Goal: Transaction & Acquisition: Download file/media

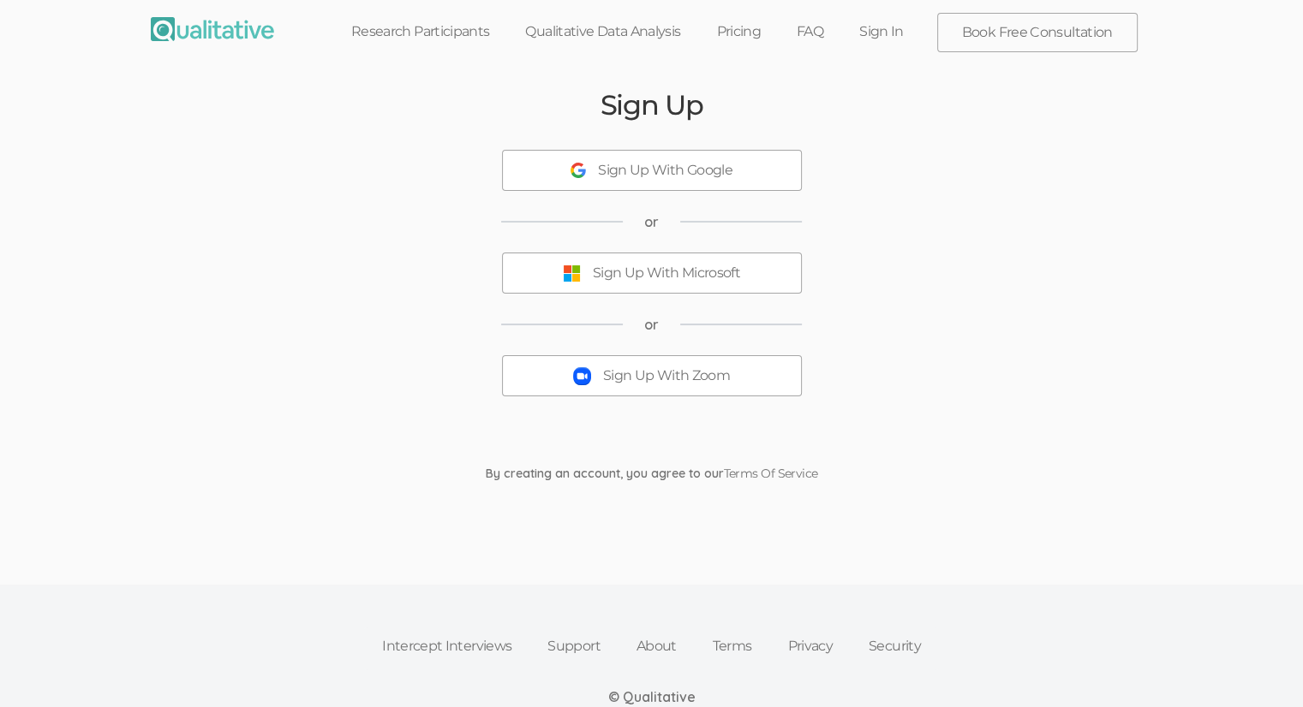
click at [652, 385] on button "Sign Up With Zoom" at bounding box center [652, 375] width 300 height 41
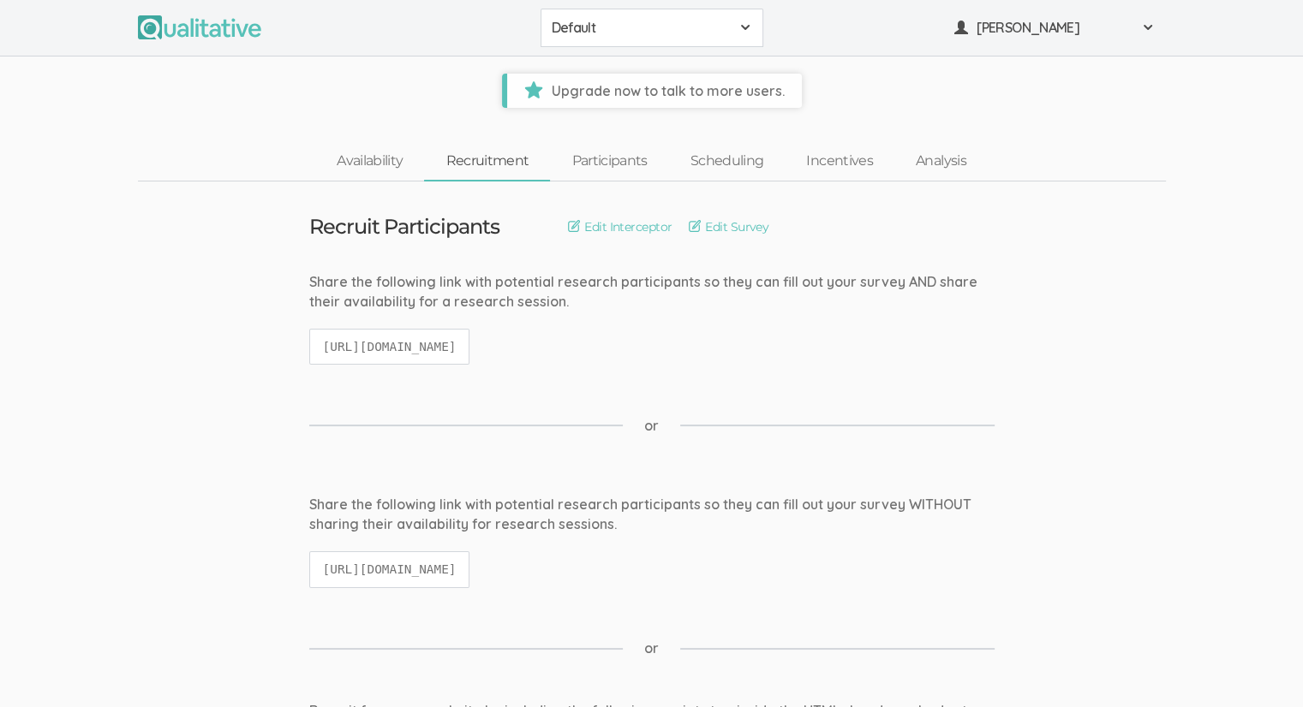
click at [606, 32] on span "Default" at bounding box center [641, 28] width 178 height 20
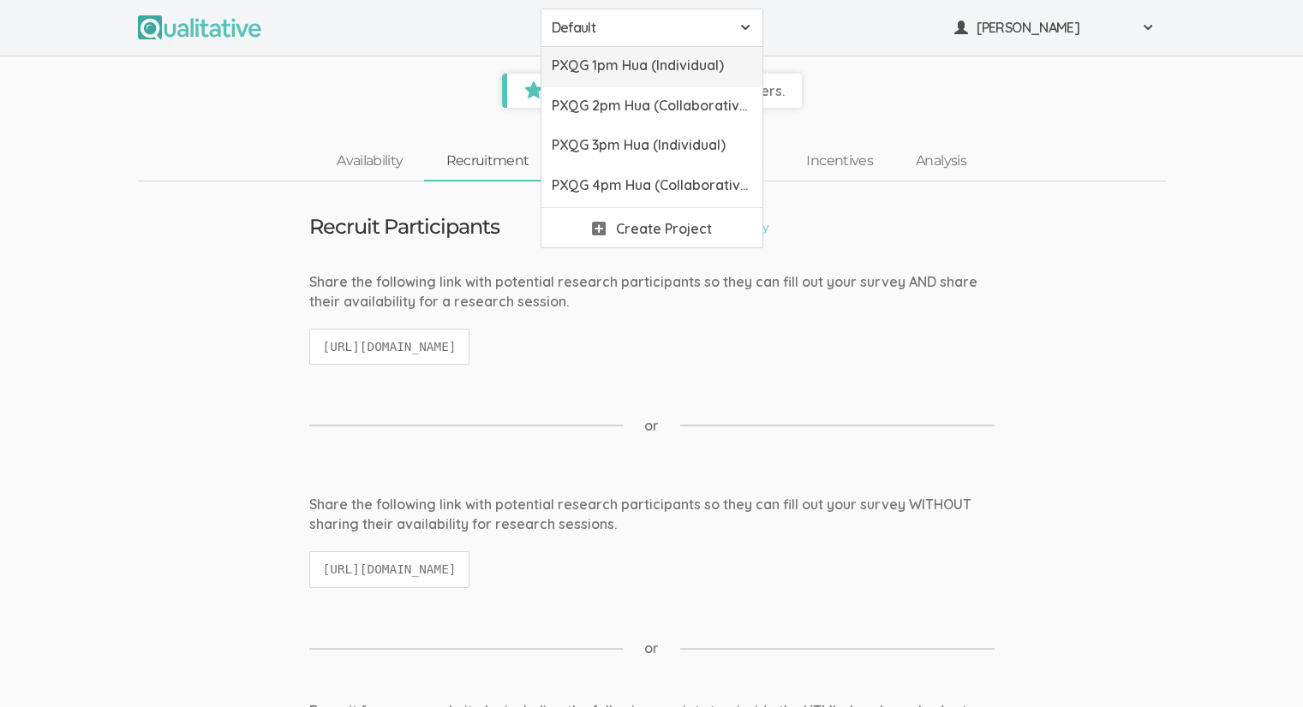
click at [623, 67] on span "PXQG 1pm Hua (Individual)" at bounding box center [652, 66] width 200 height 20
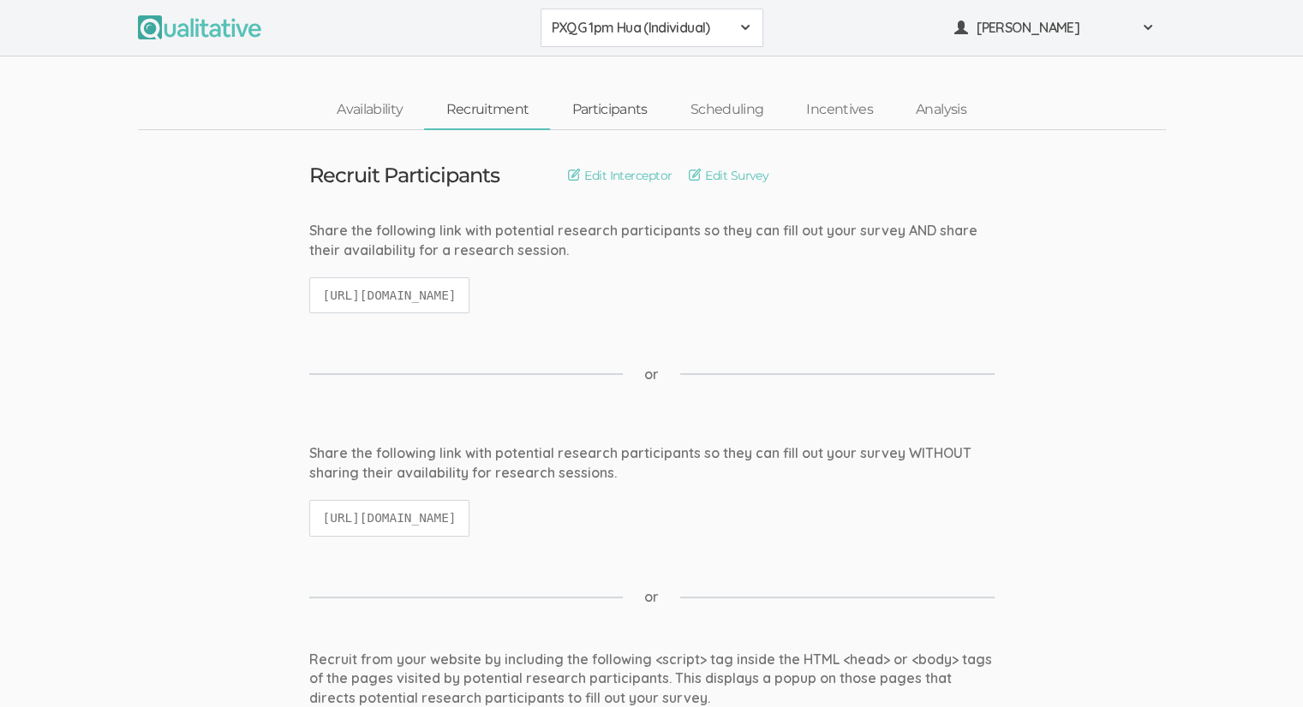
click at [583, 118] on link "Participants" at bounding box center [609, 110] width 118 height 37
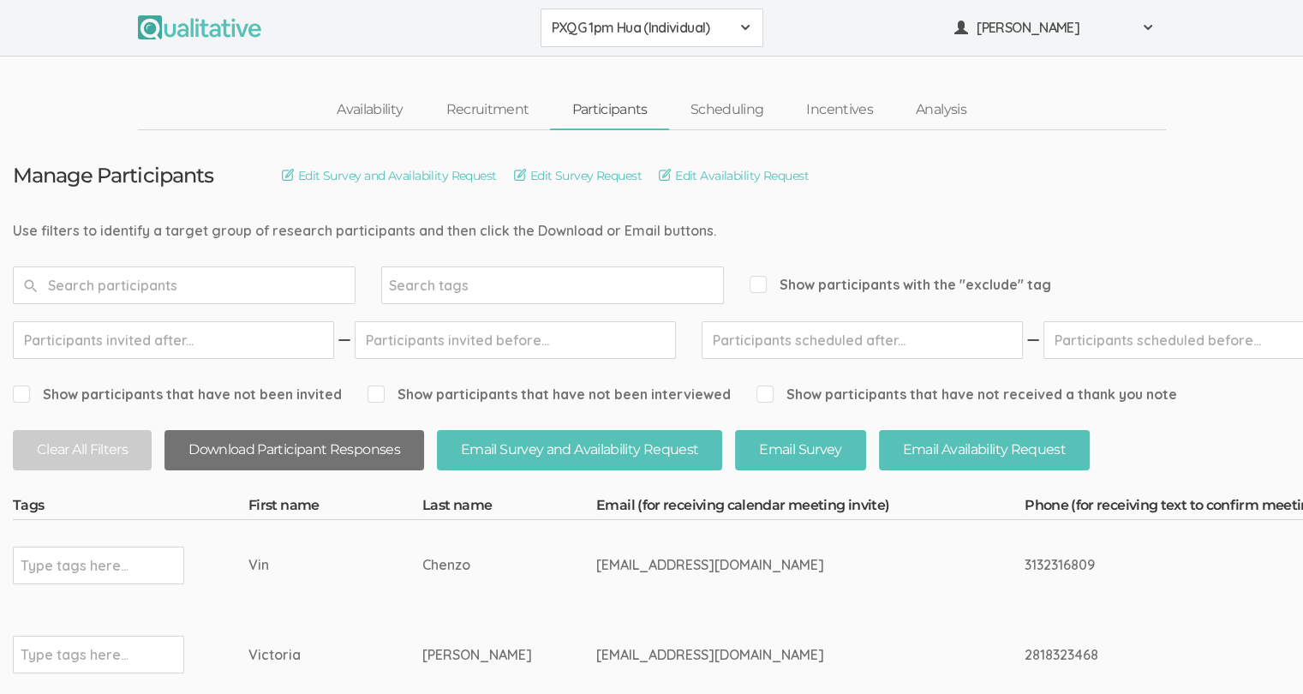
click at [233, 450] on button "Download Participant Responses" at bounding box center [293, 450] width 259 height 40
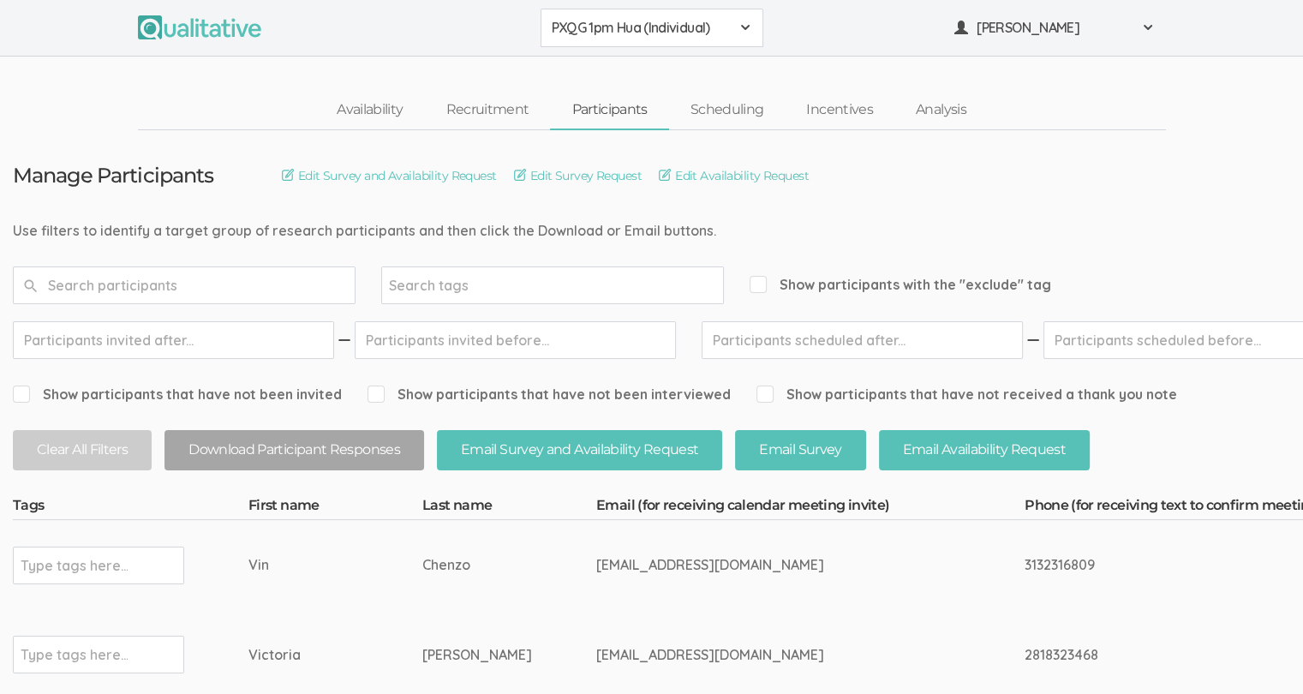
click at [671, 36] on span "PXQG 1pm Hua (Individual)" at bounding box center [641, 28] width 178 height 20
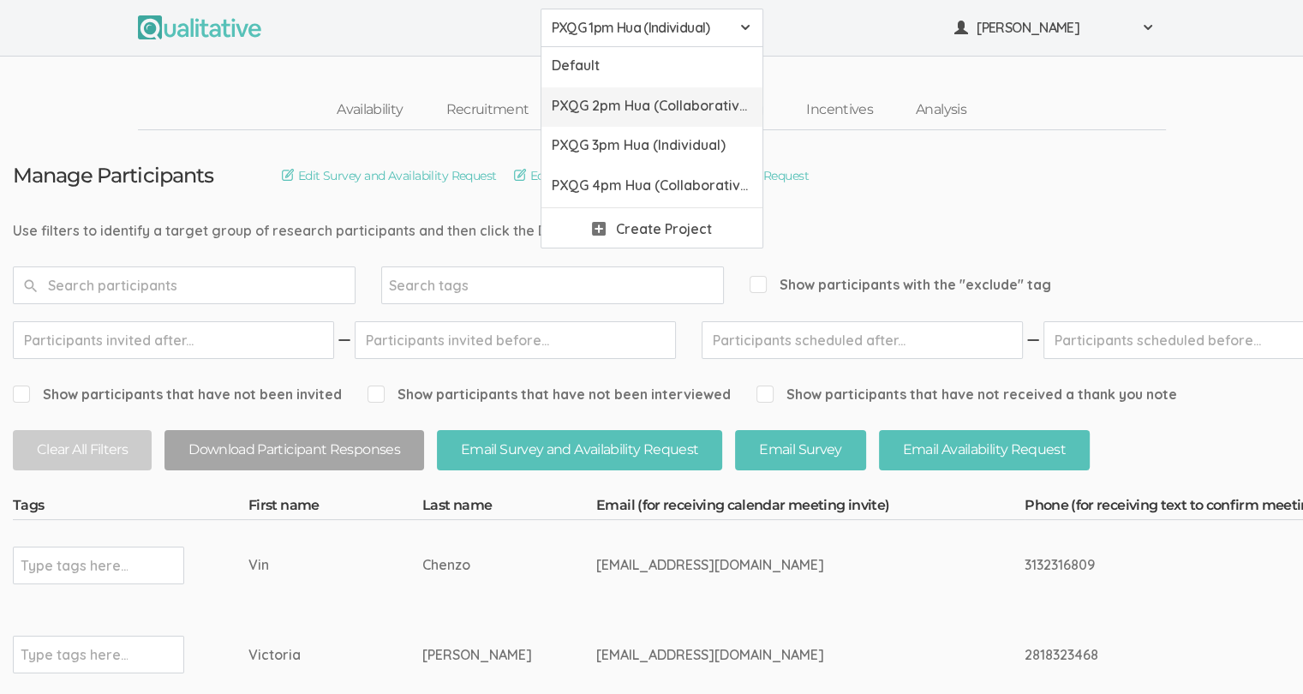
click at [630, 107] on span "PXQG 2pm Hua (Collaborative)" at bounding box center [652, 106] width 200 height 20
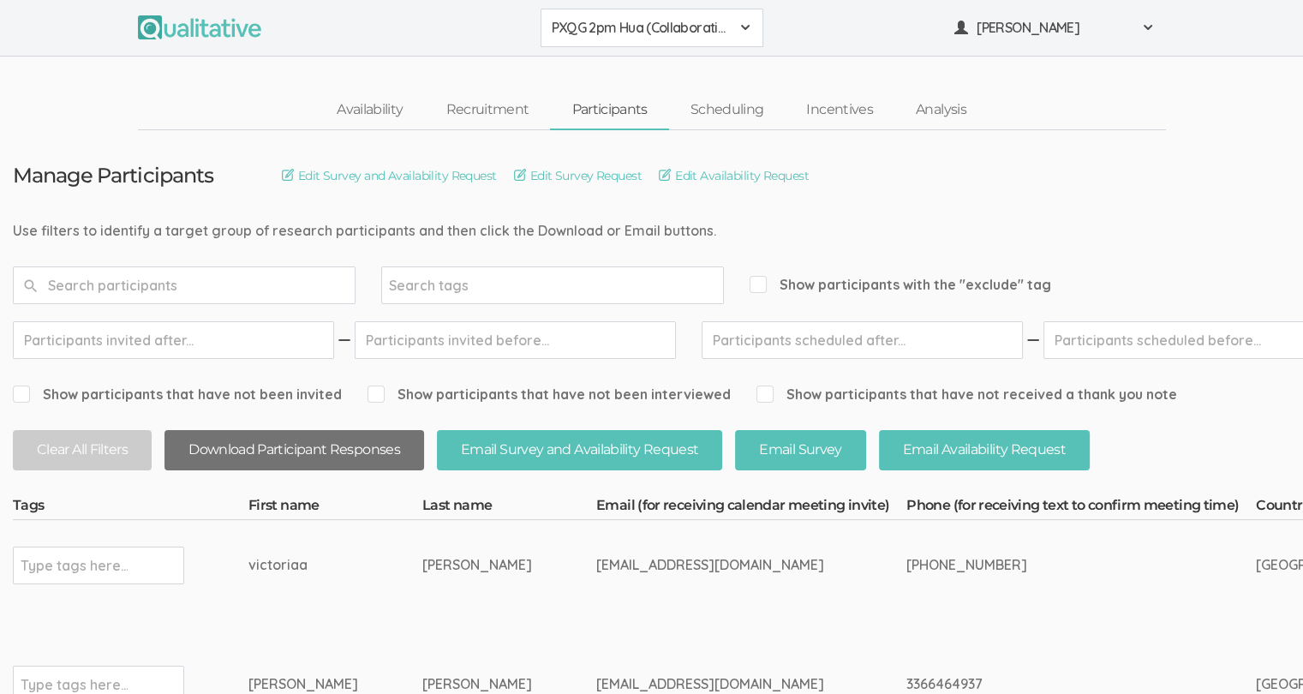
click at [254, 450] on button "Download Participant Responses" at bounding box center [293, 450] width 259 height 40
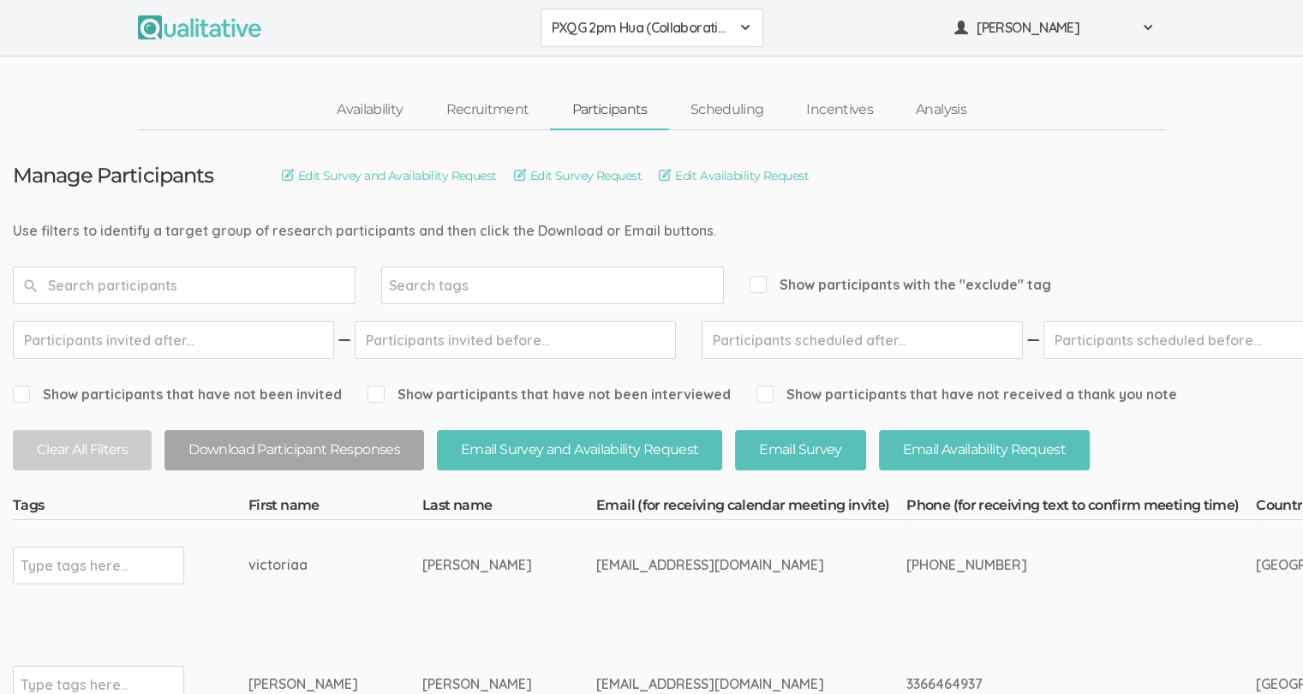
click at [733, 27] on div "PXQG 2pm Hua (Collaborative)" at bounding box center [652, 28] width 200 height 20
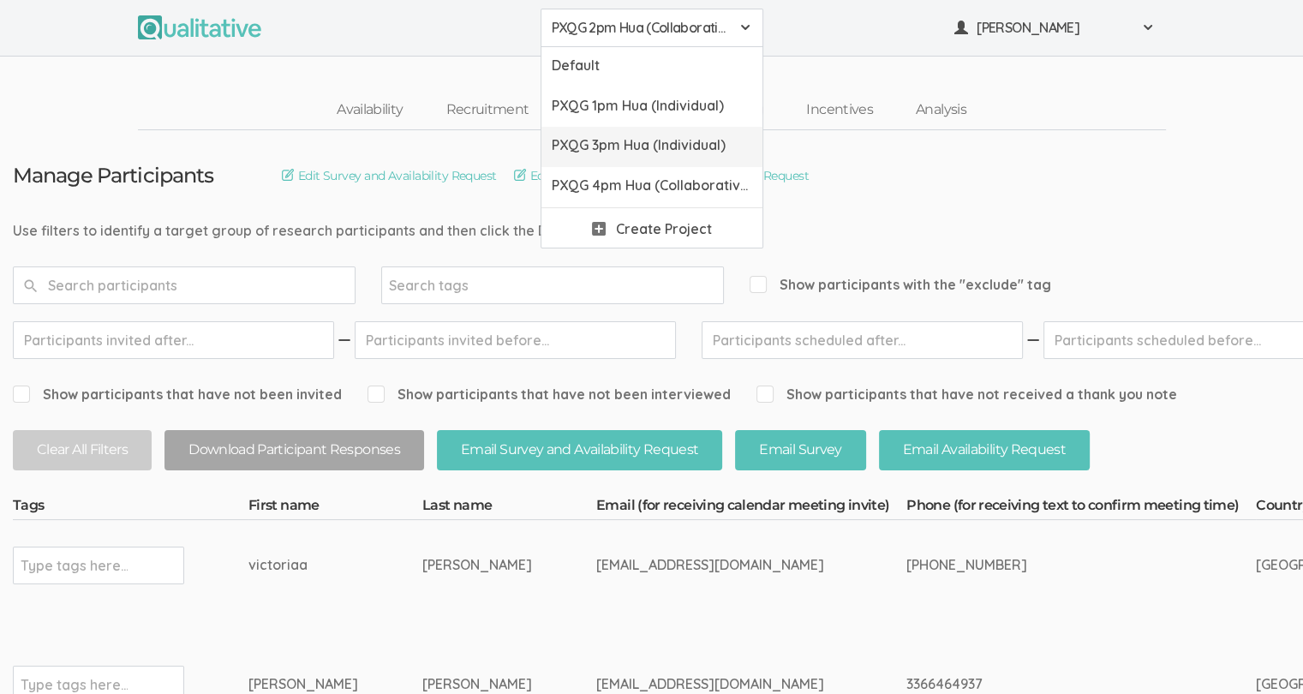
click at [664, 145] on span "PXQG 3pm Hua (Individual)" at bounding box center [652, 145] width 200 height 20
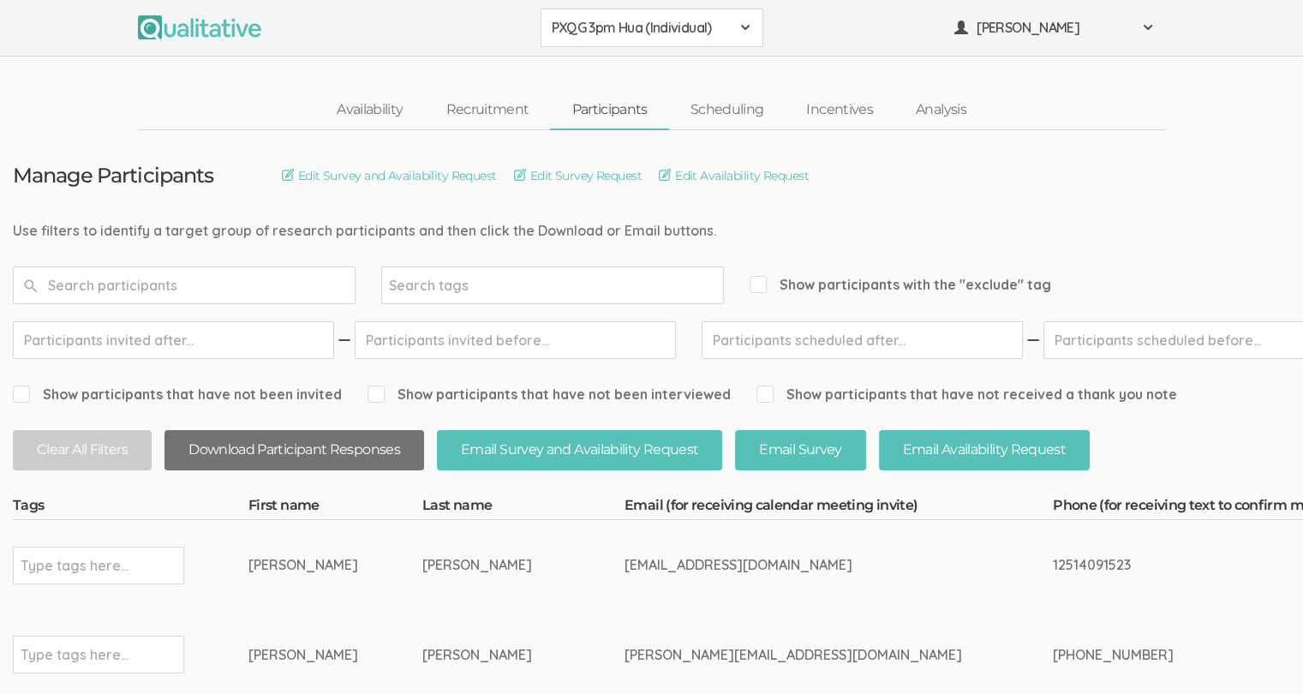
click at [281, 456] on button "Download Participant Responses" at bounding box center [293, 450] width 259 height 40
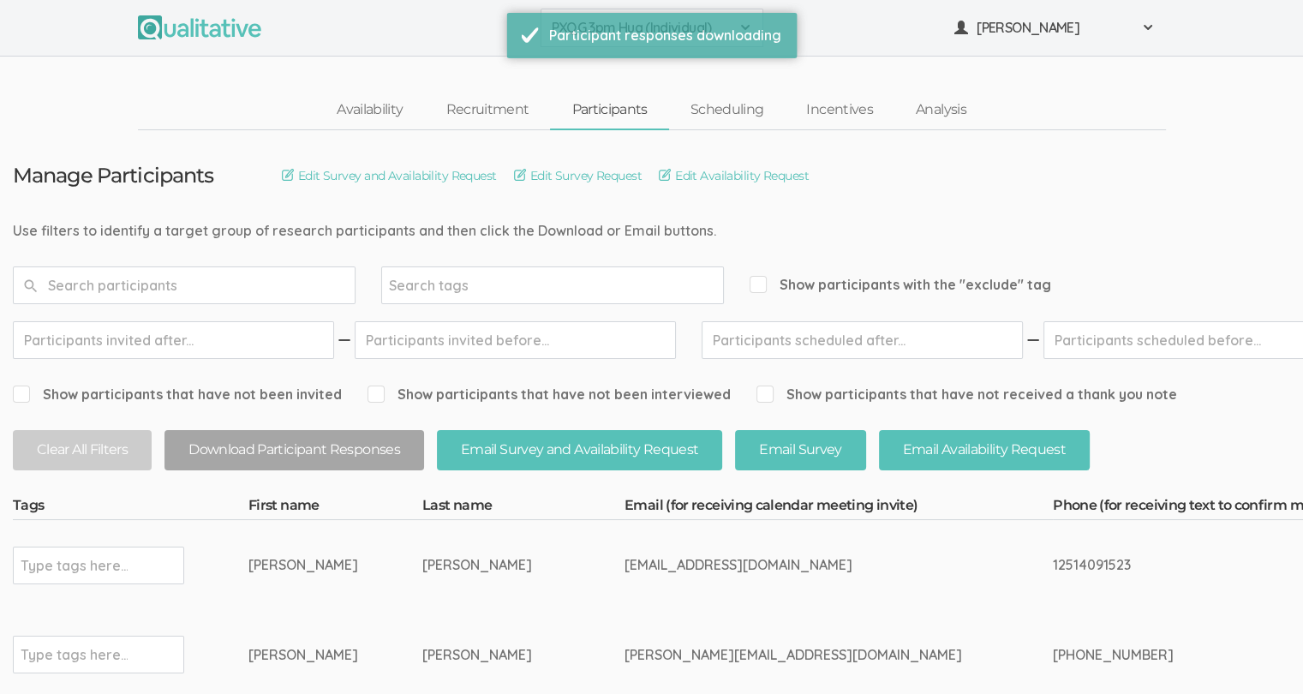
click at [858, 28] on ul "PXQG 3pm Hua (Individual) Default PXQG 1pm Hua (Individual) PXQG 2pm Hua (Colla…" at bounding box center [652, 28] width 1028 height 39
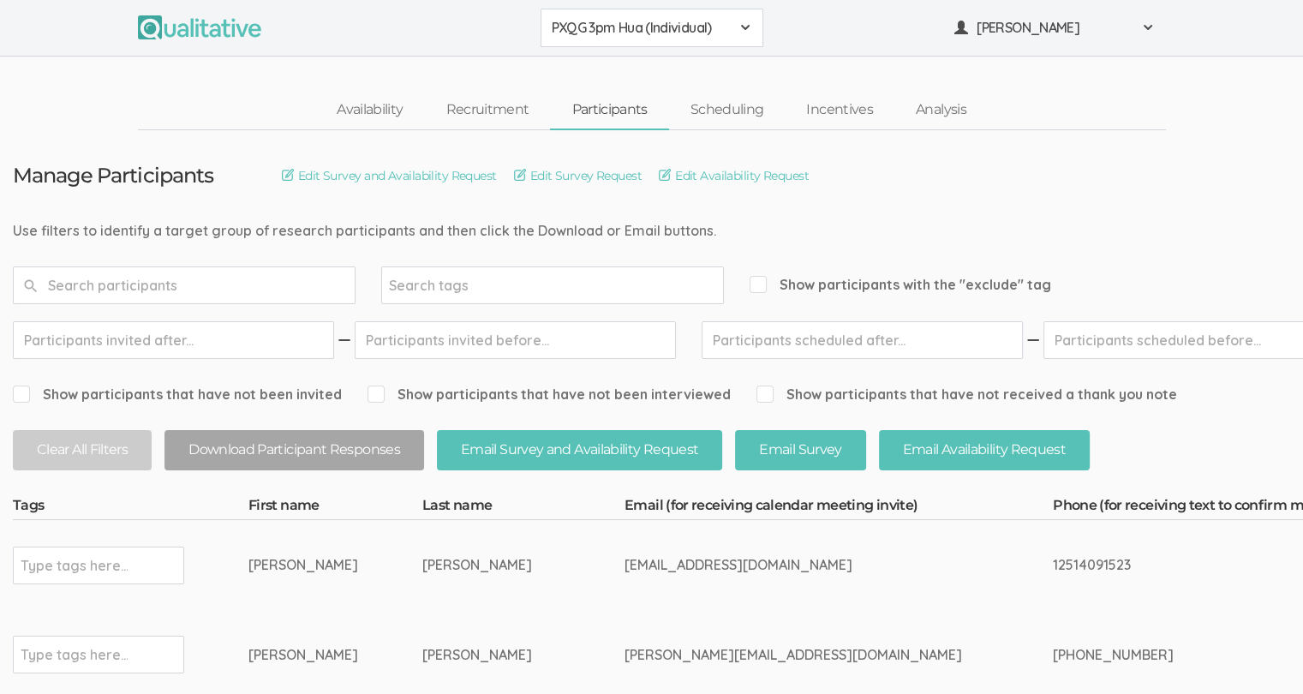
click at [725, 35] on span "PXQG 3pm Hua (Individual)" at bounding box center [641, 28] width 178 height 20
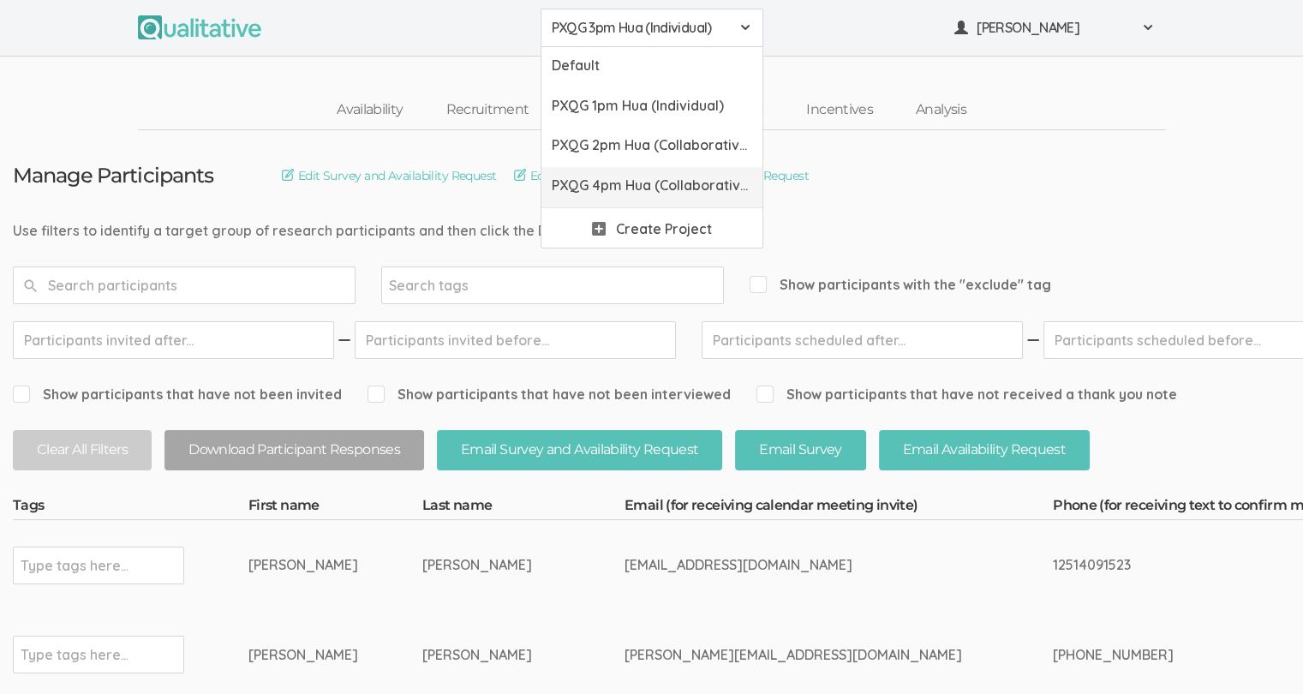
click at [650, 186] on span "PXQG 4pm Hua (Collaborative)" at bounding box center [652, 186] width 200 height 20
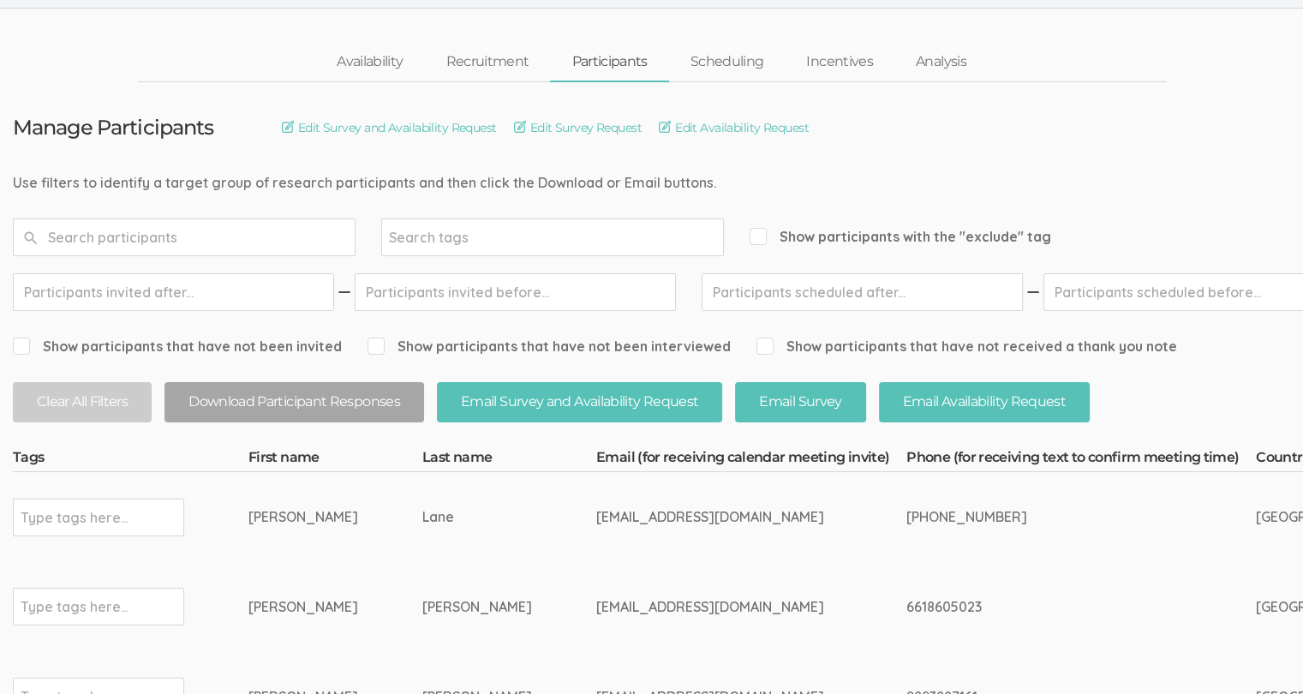
scroll to position [46, 0]
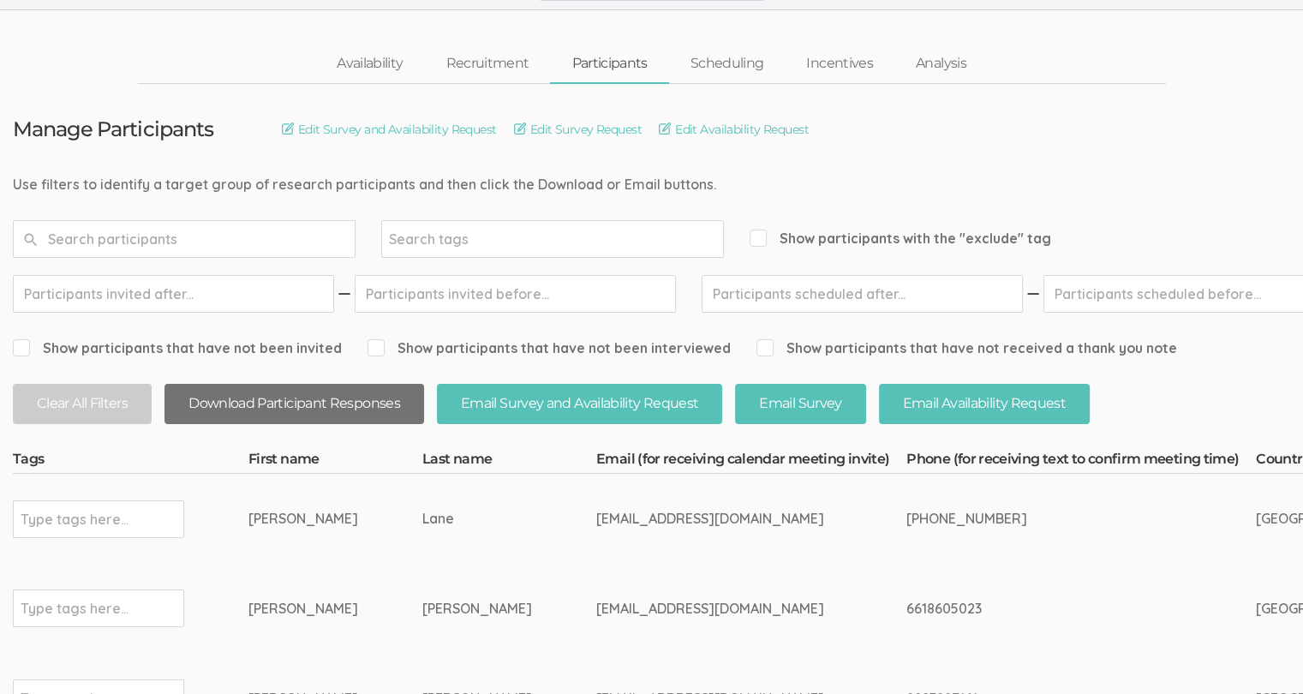
click at [312, 410] on button "Download Participant Responses" at bounding box center [293, 404] width 259 height 40
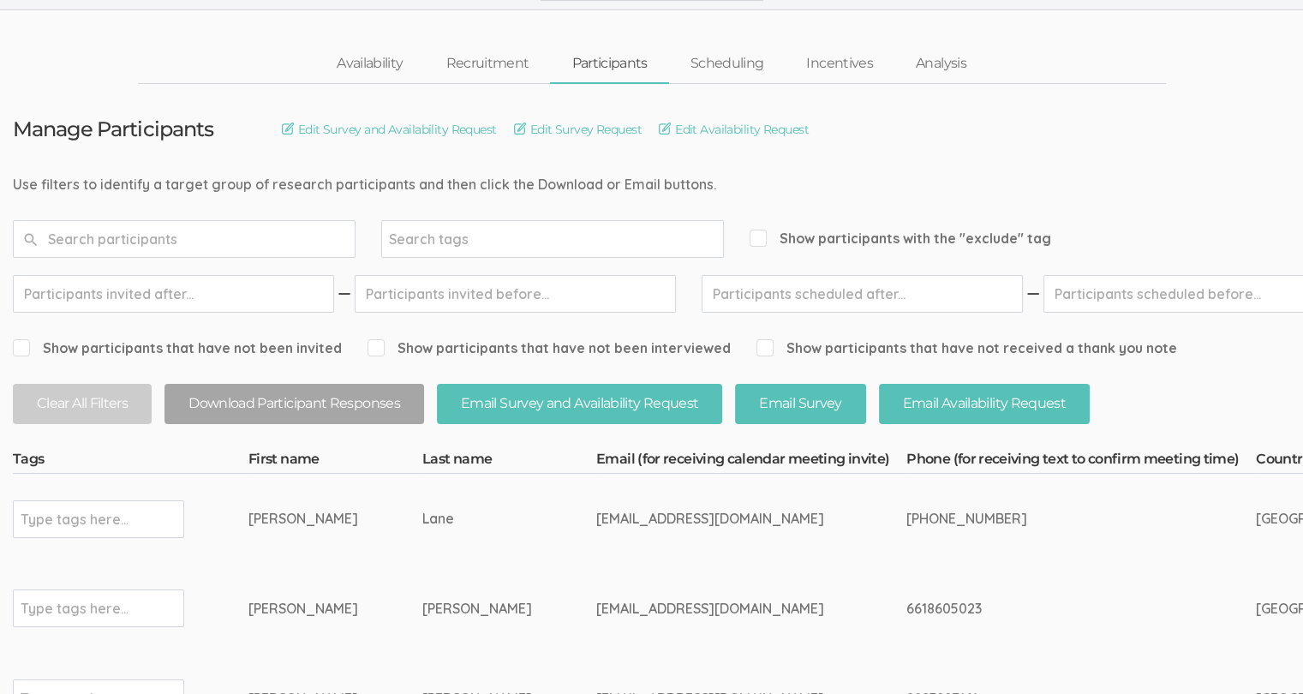
scroll to position [0, 0]
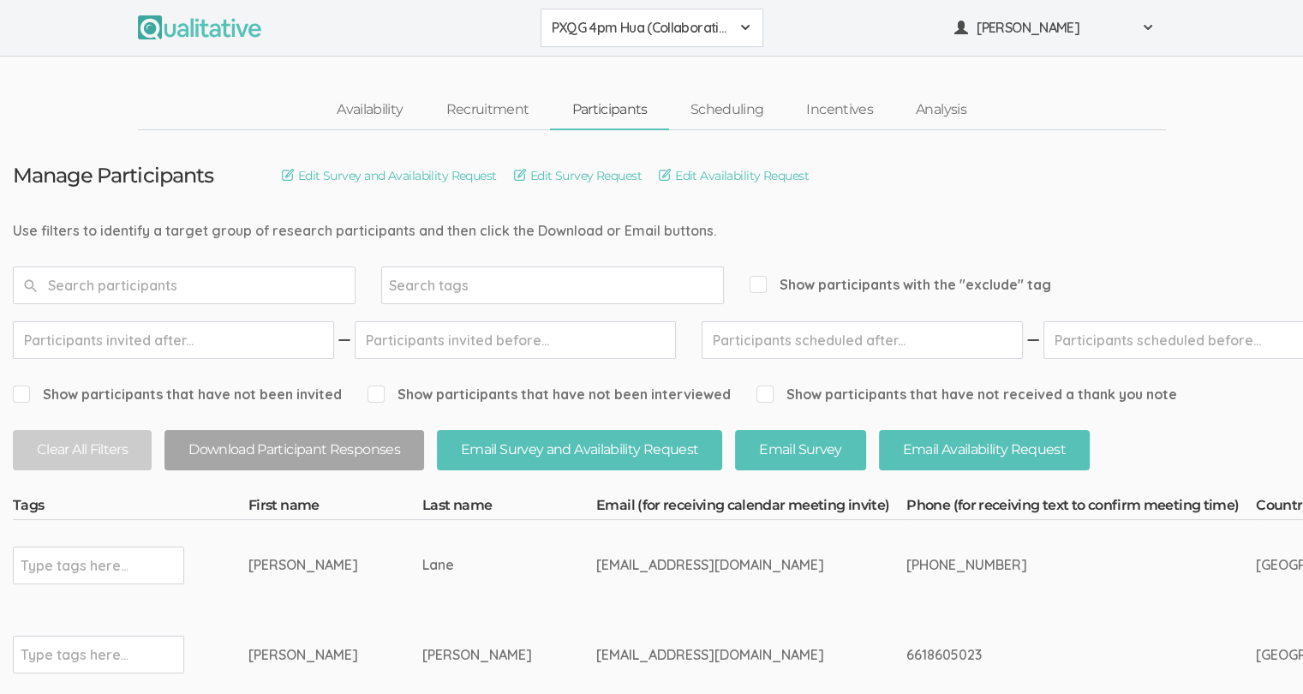
click at [665, 33] on span "PXQG 4pm Hua (Collaborative)" at bounding box center [641, 28] width 178 height 20
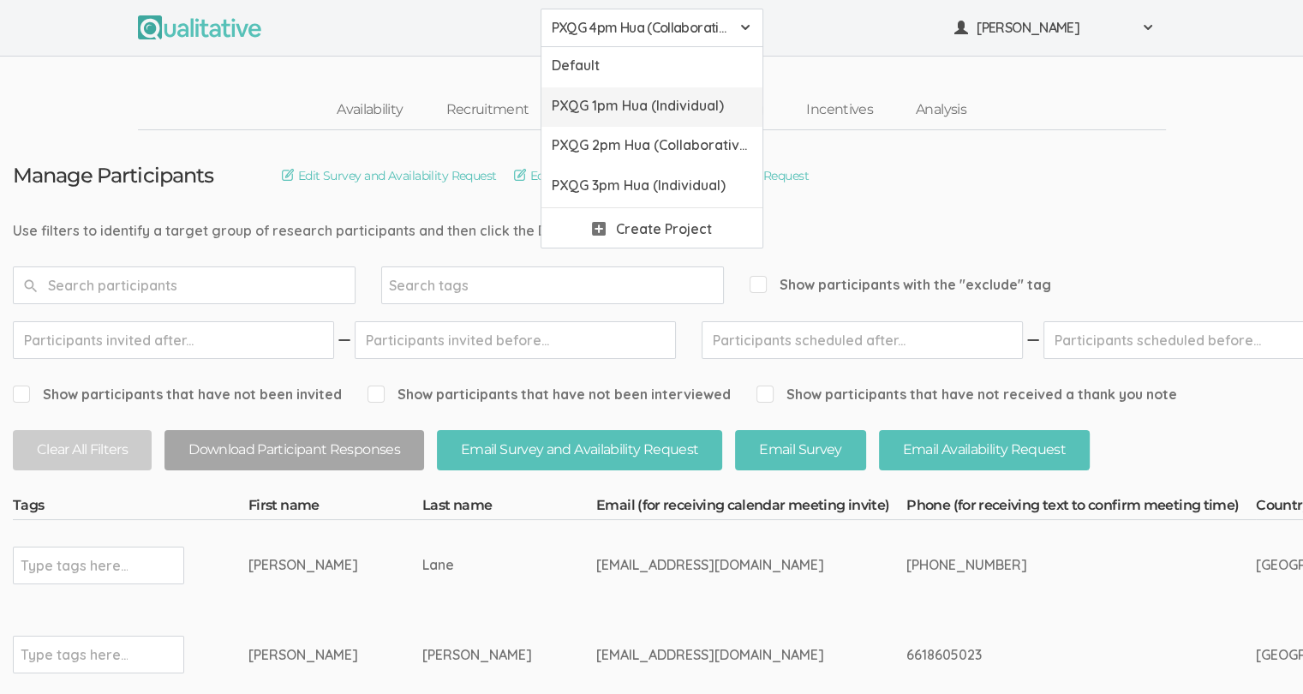
click at [640, 98] on span "PXQG 1pm Hua (Individual)" at bounding box center [652, 106] width 200 height 20
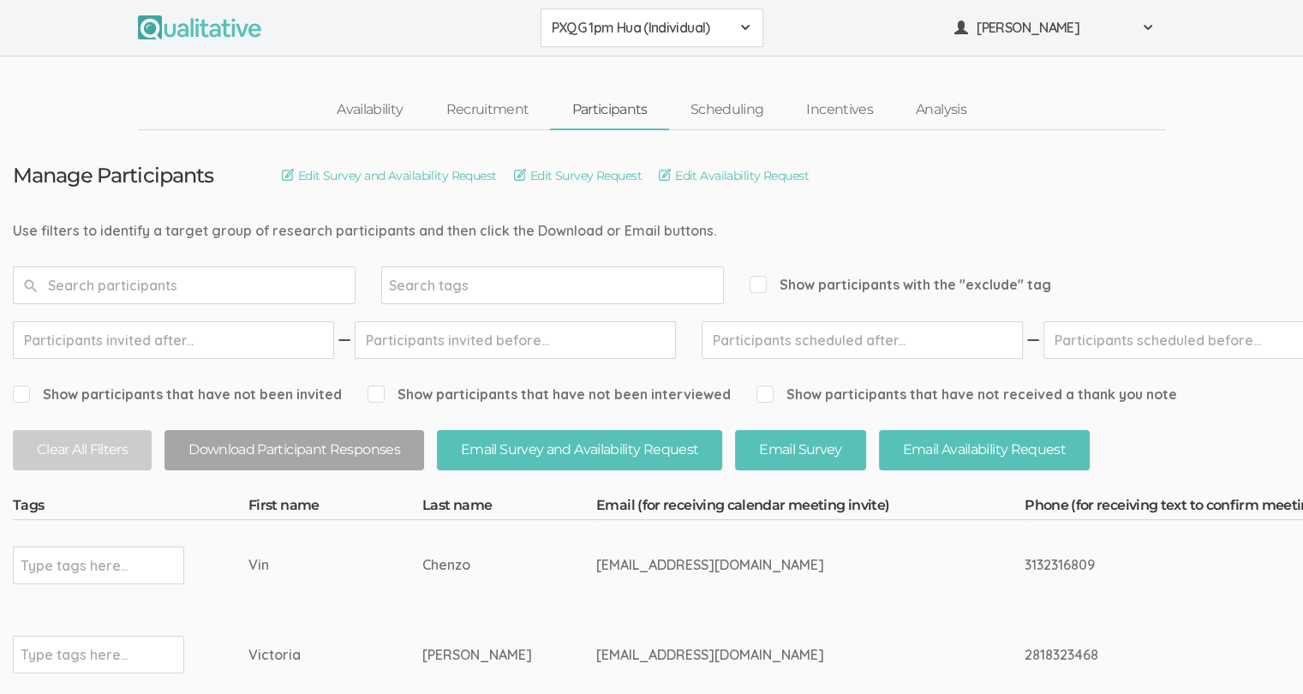
click at [170, 376] on div "Show participants that have not been invited" at bounding box center [177, 394] width 329 height 37
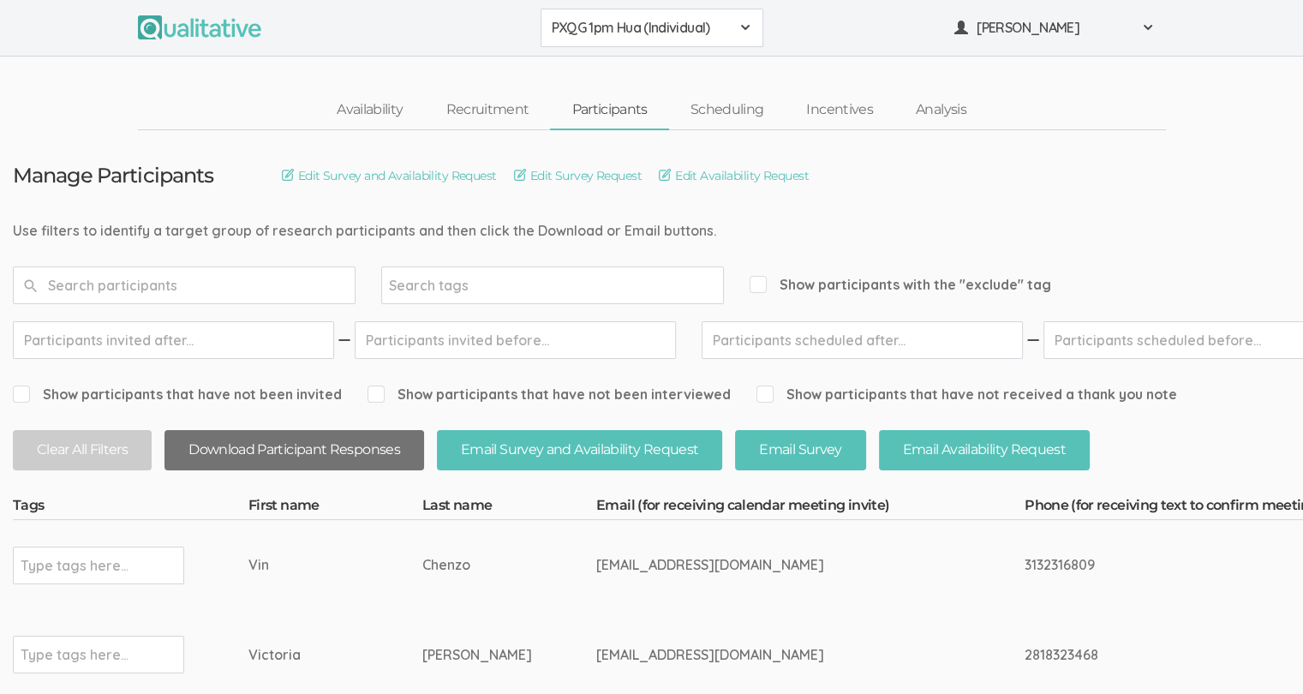
click at [254, 433] on button "Download Participant Responses" at bounding box center [293, 450] width 259 height 40
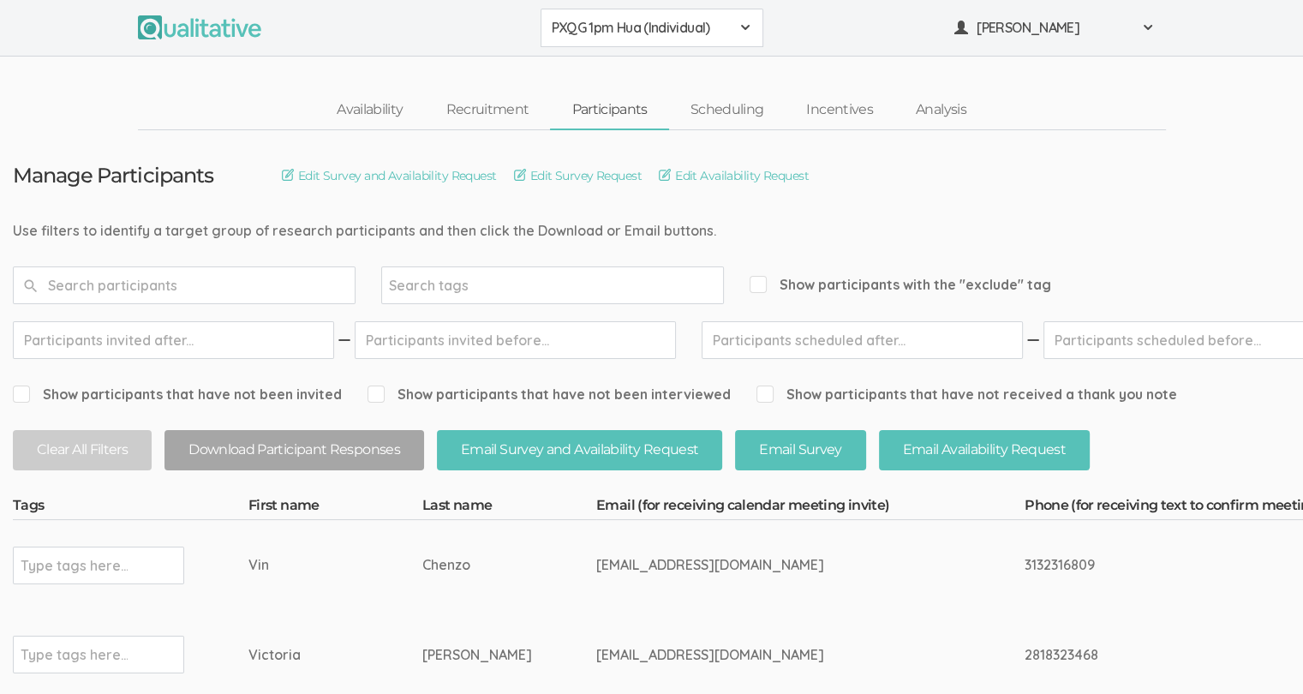
click at [652, 31] on span "PXQG 1pm Hua (Individual)" at bounding box center [641, 28] width 178 height 20
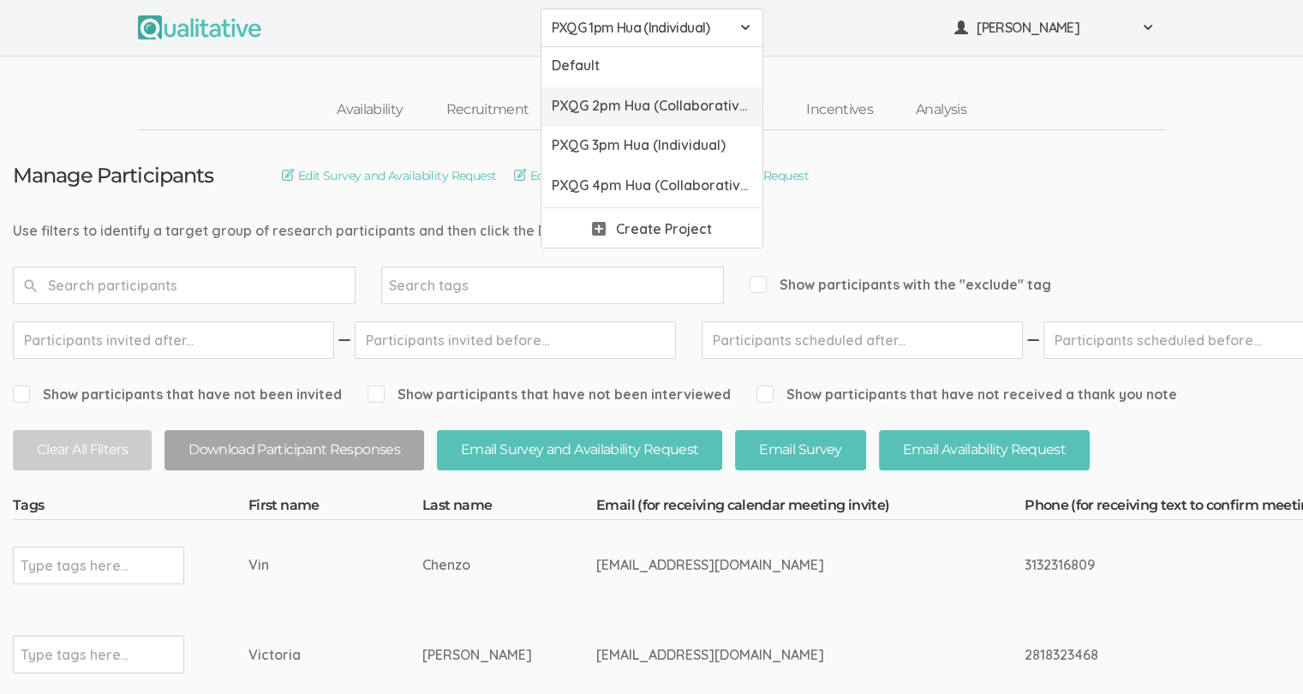
click at [647, 106] on span "PXQG 2pm Hua (Collaborative)" at bounding box center [652, 106] width 200 height 20
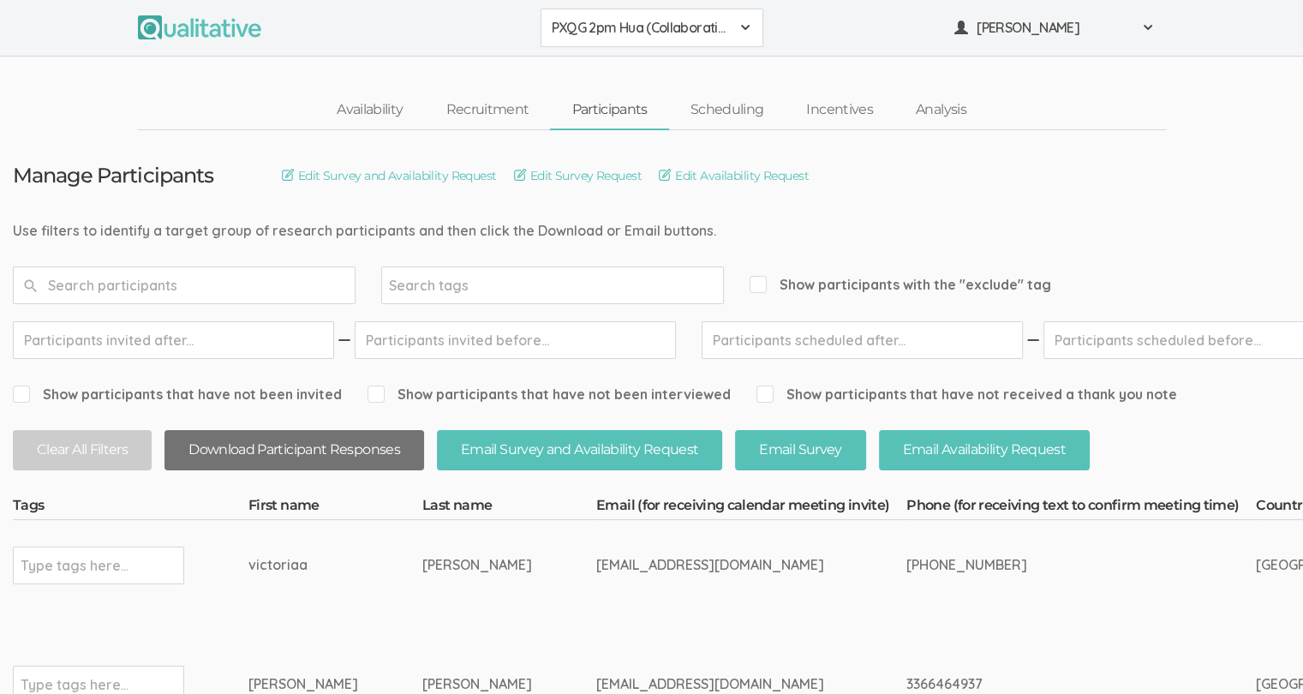
click at [216, 441] on button "Download Participant Responses" at bounding box center [293, 450] width 259 height 40
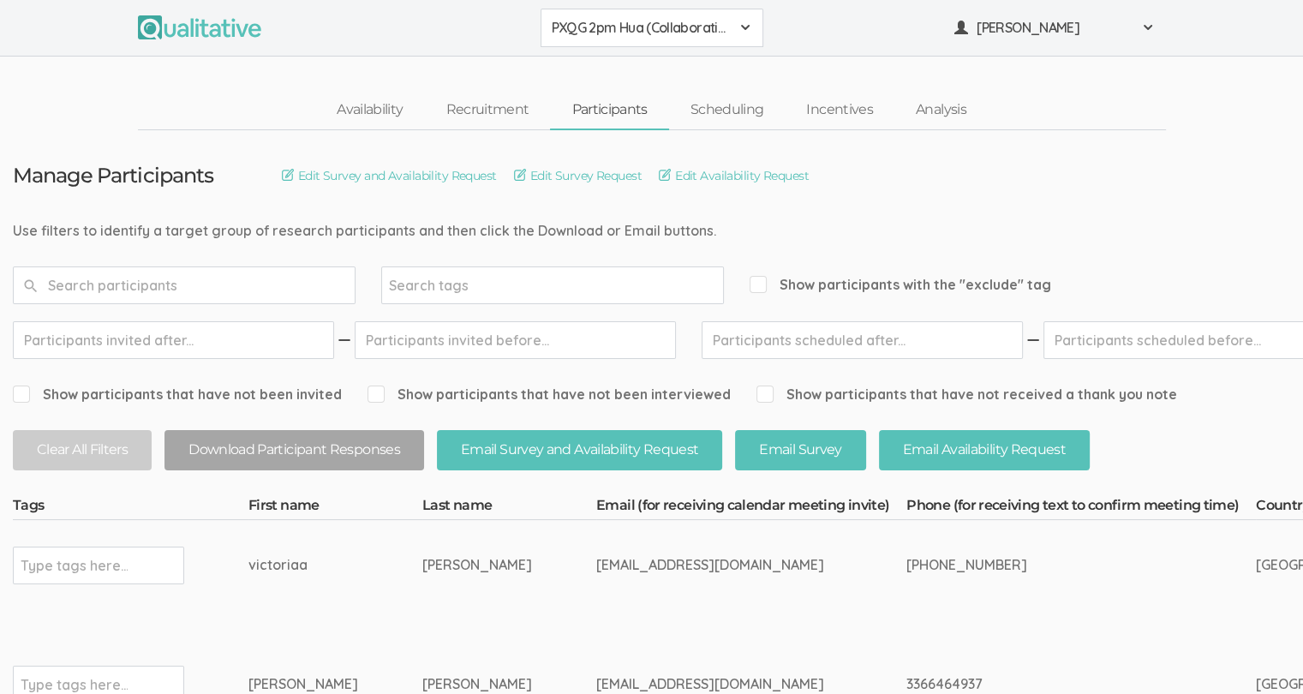
click at [179, 635] on td "Type tags here..." at bounding box center [131, 684] width 236 height 148
click at [503, 113] on link "Recruitment" at bounding box center [487, 110] width 126 height 37
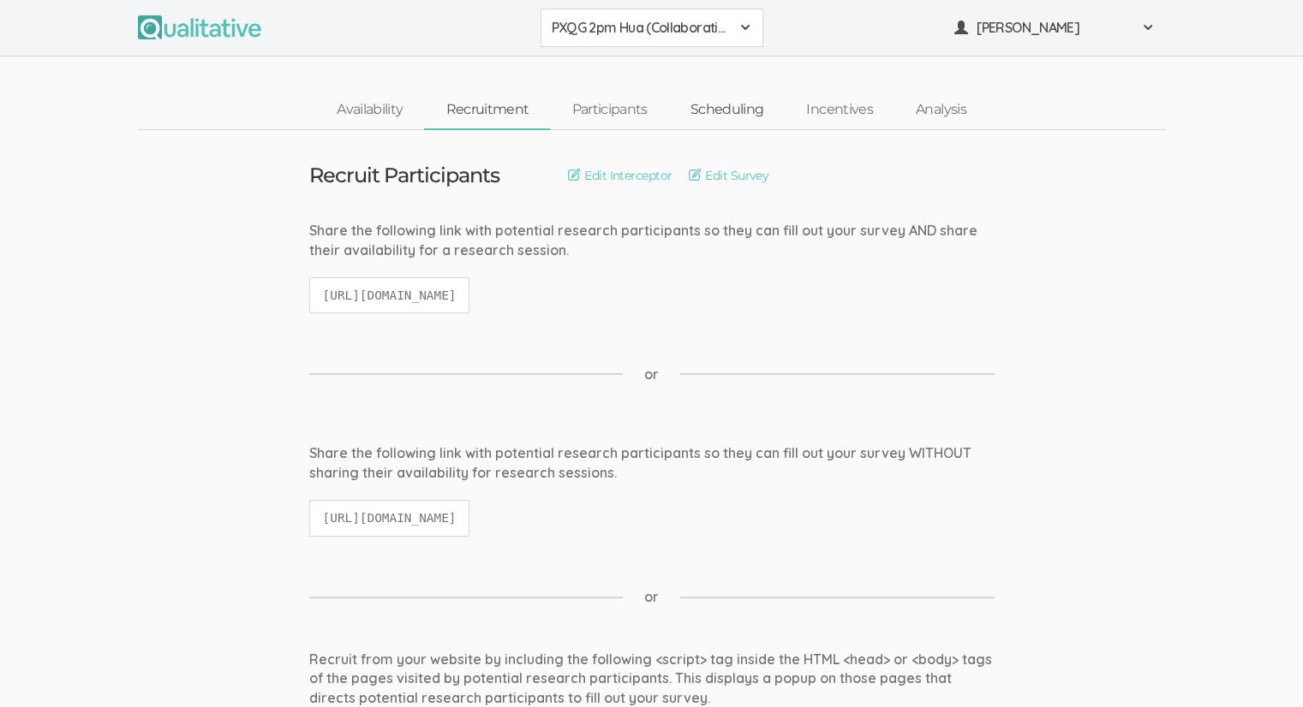
click at [701, 116] on link "Scheduling" at bounding box center [727, 110] width 116 height 37
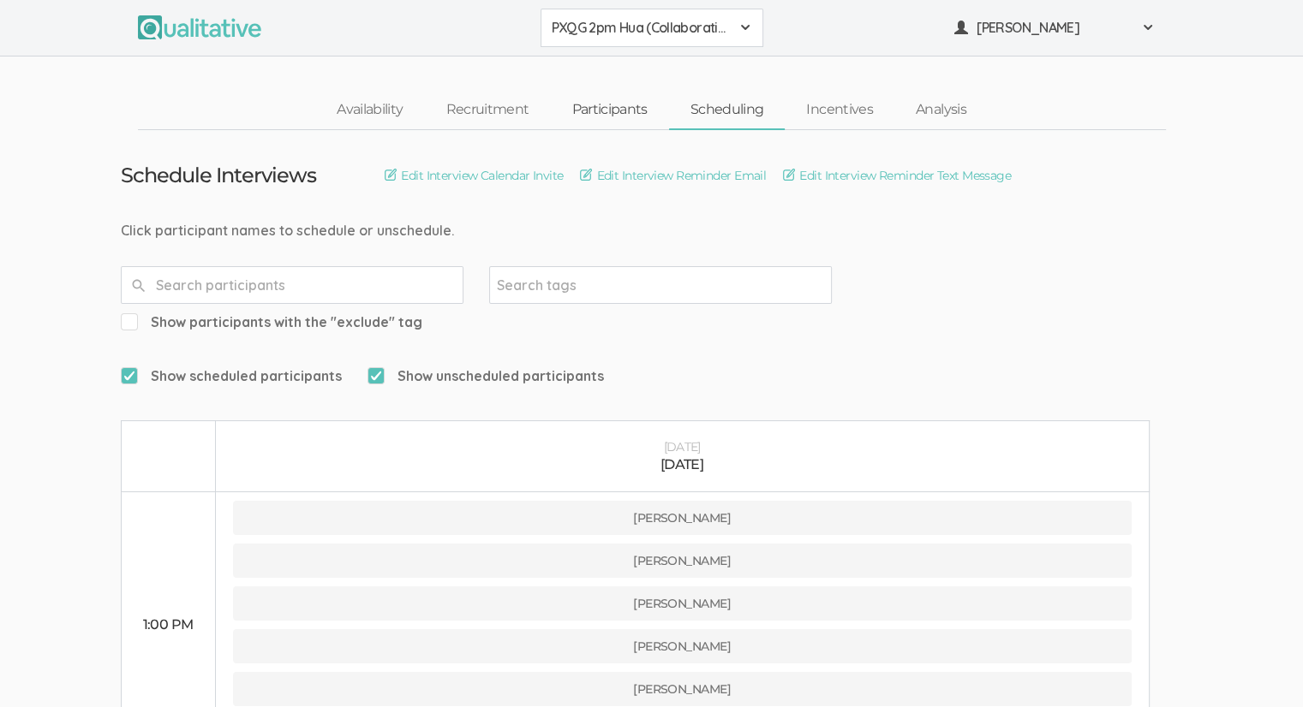
click at [586, 103] on link "Participants" at bounding box center [609, 110] width 118 height 37
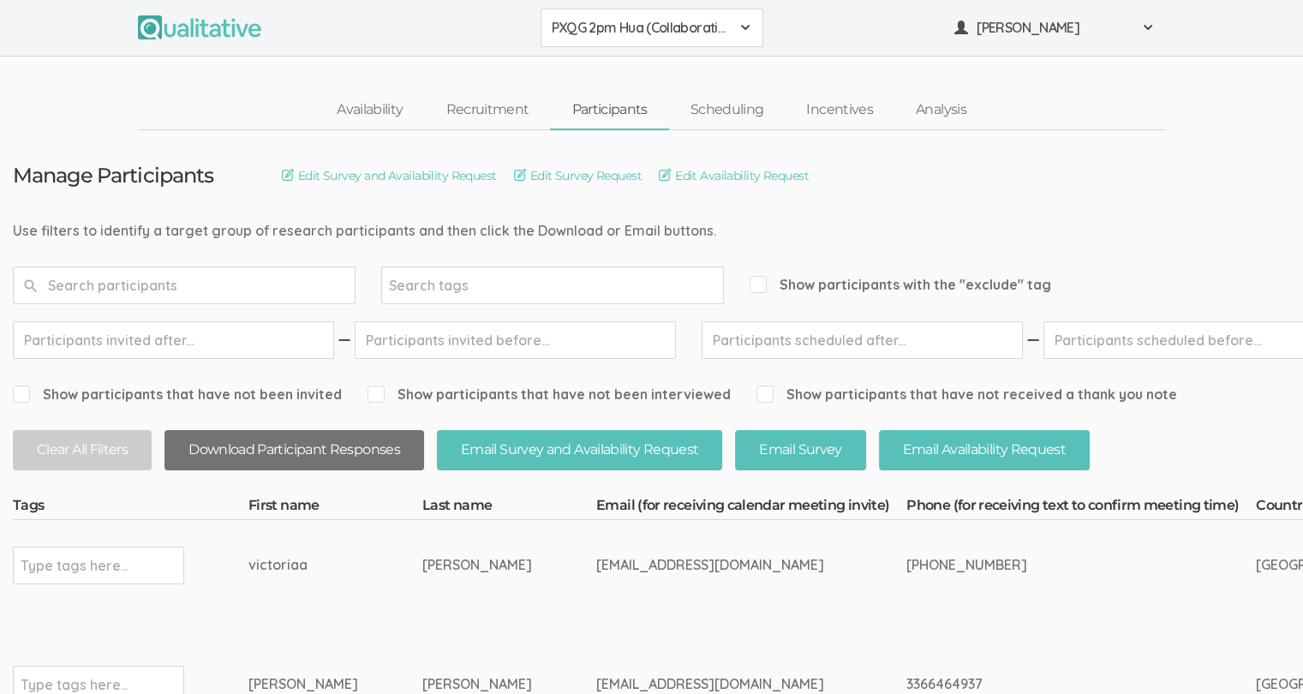
click at [243, 442] on button "Download Participant Responses" at bounding box center [293, 450] width 259 height 40
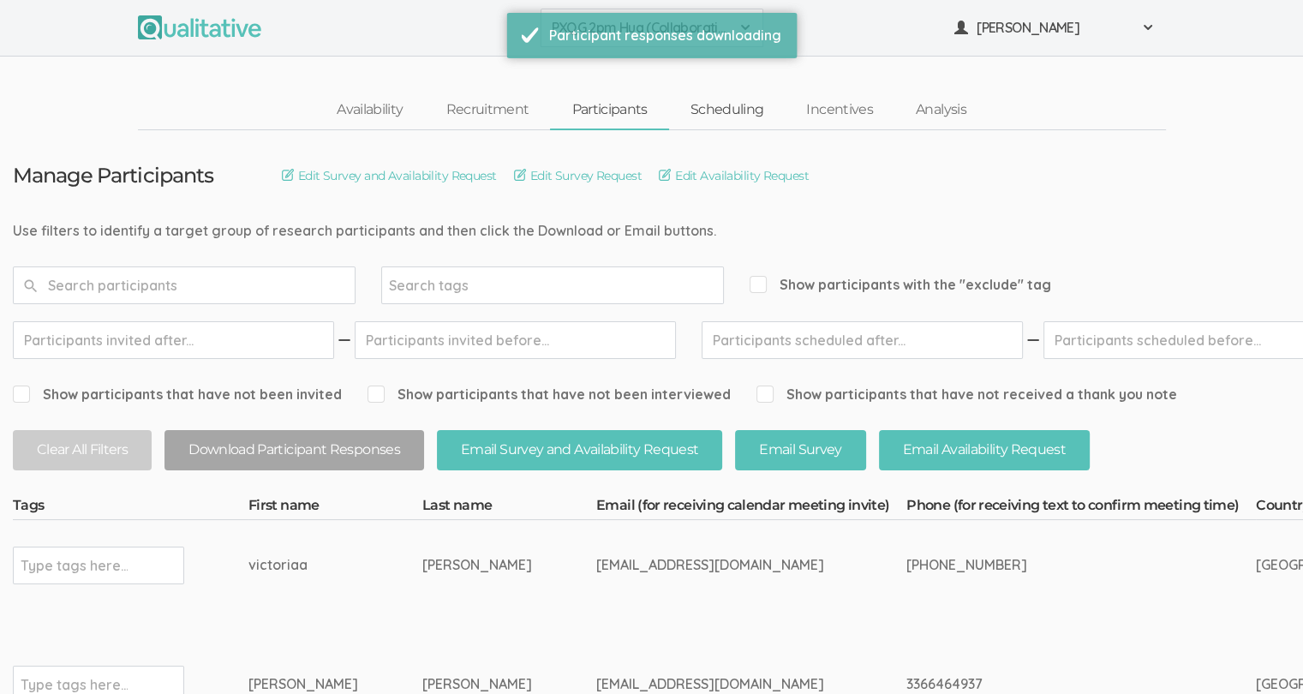
click at [704, 115] on link "Scheduling" at bounding box center [727, 110] width 116 height 37
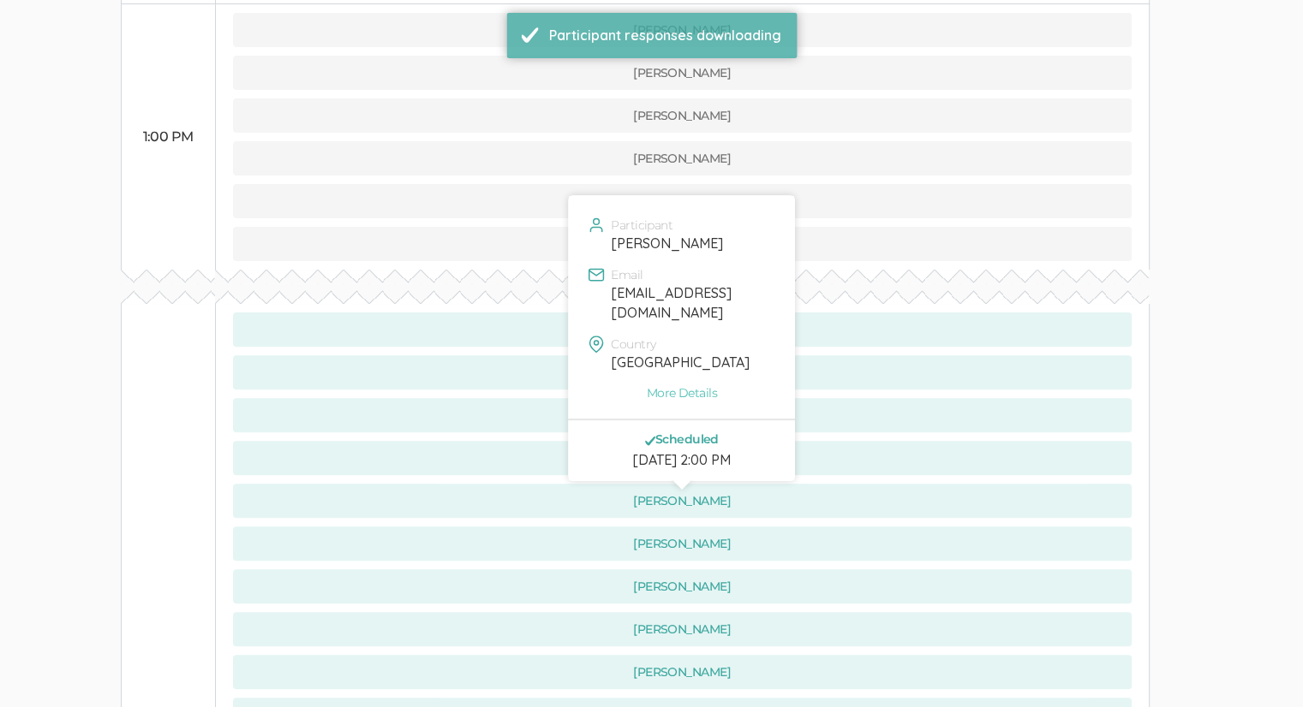
scroll to position [489, 0]
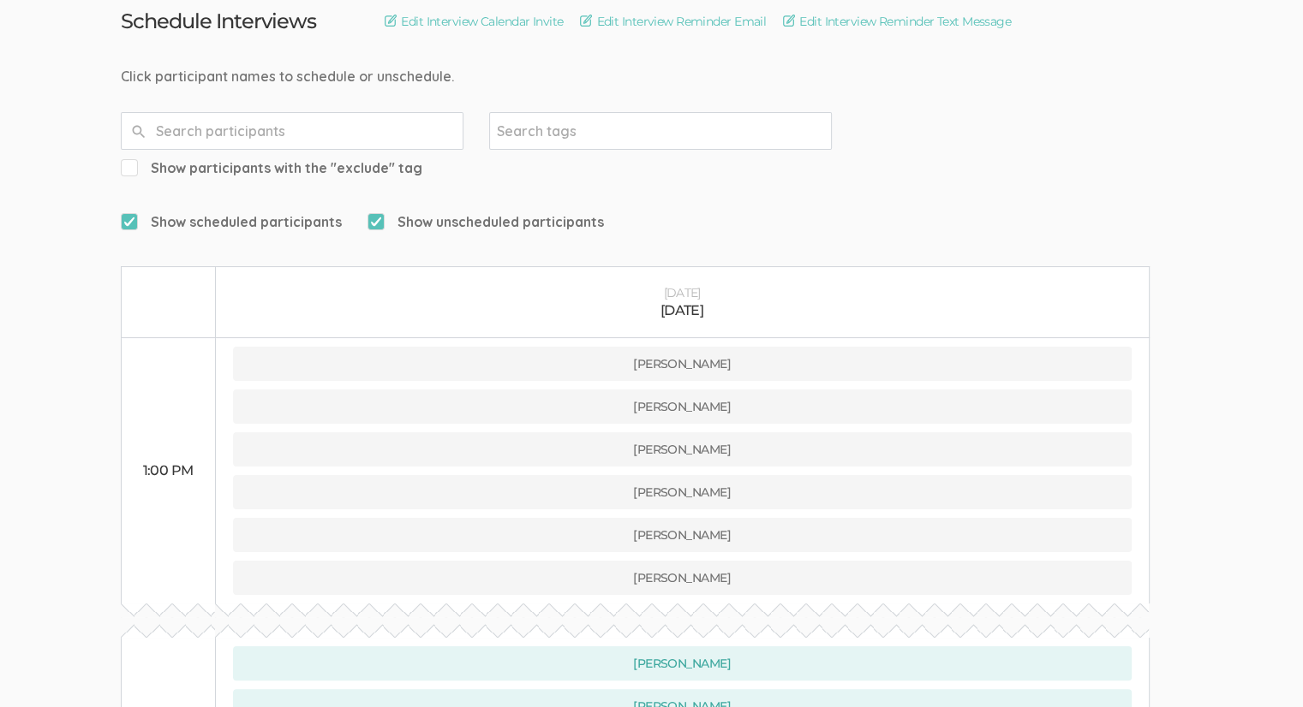
scroll to position [0, 0]
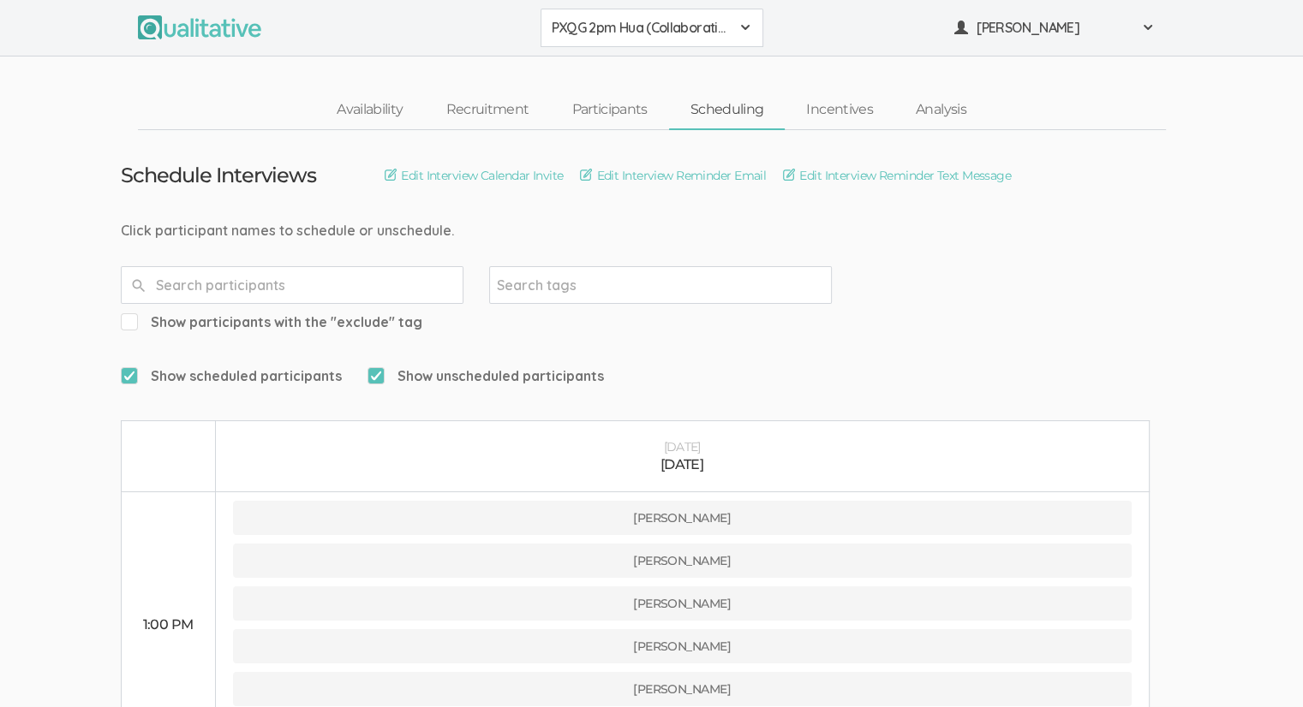
click at [706, 16] on button "PXQG 2pm Hua (Collaborative)" at bounding box center [651, 28] width 223 height 39
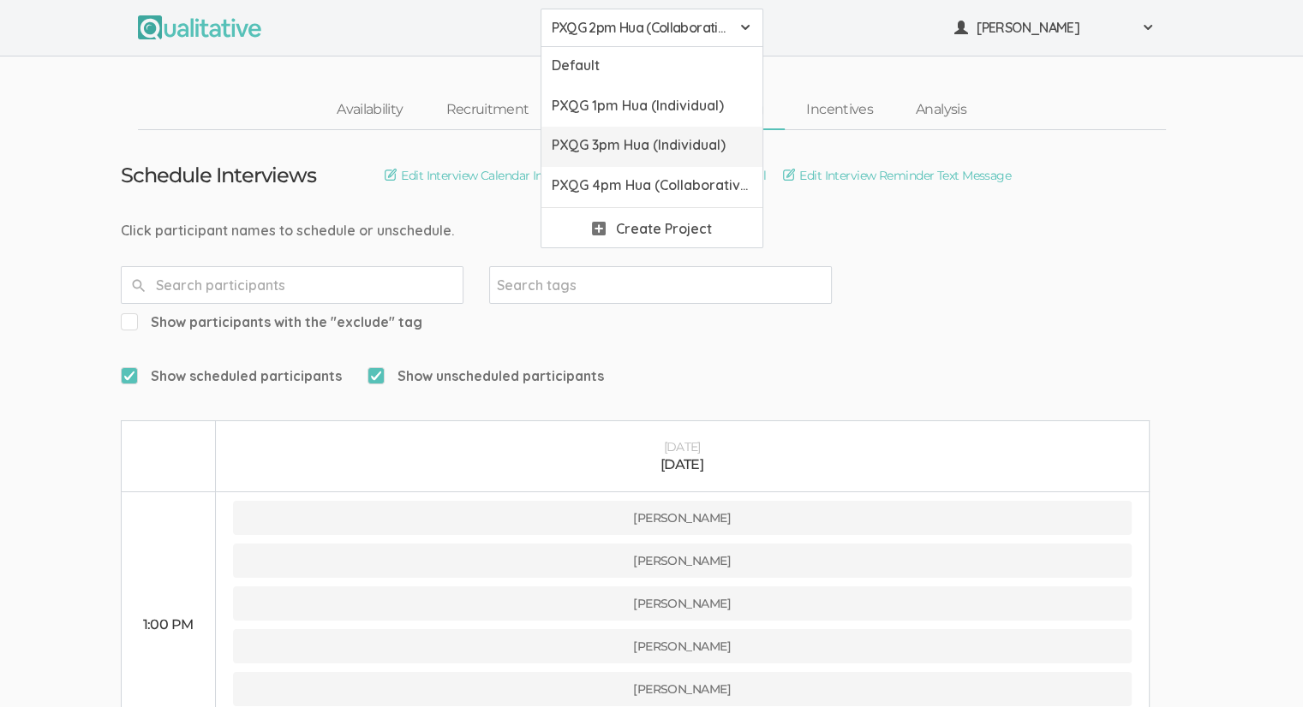
click at [644, 152] on span "PXQG 3pm Hua (Individual)" at bounding box center [652, 145] width 200 height 20
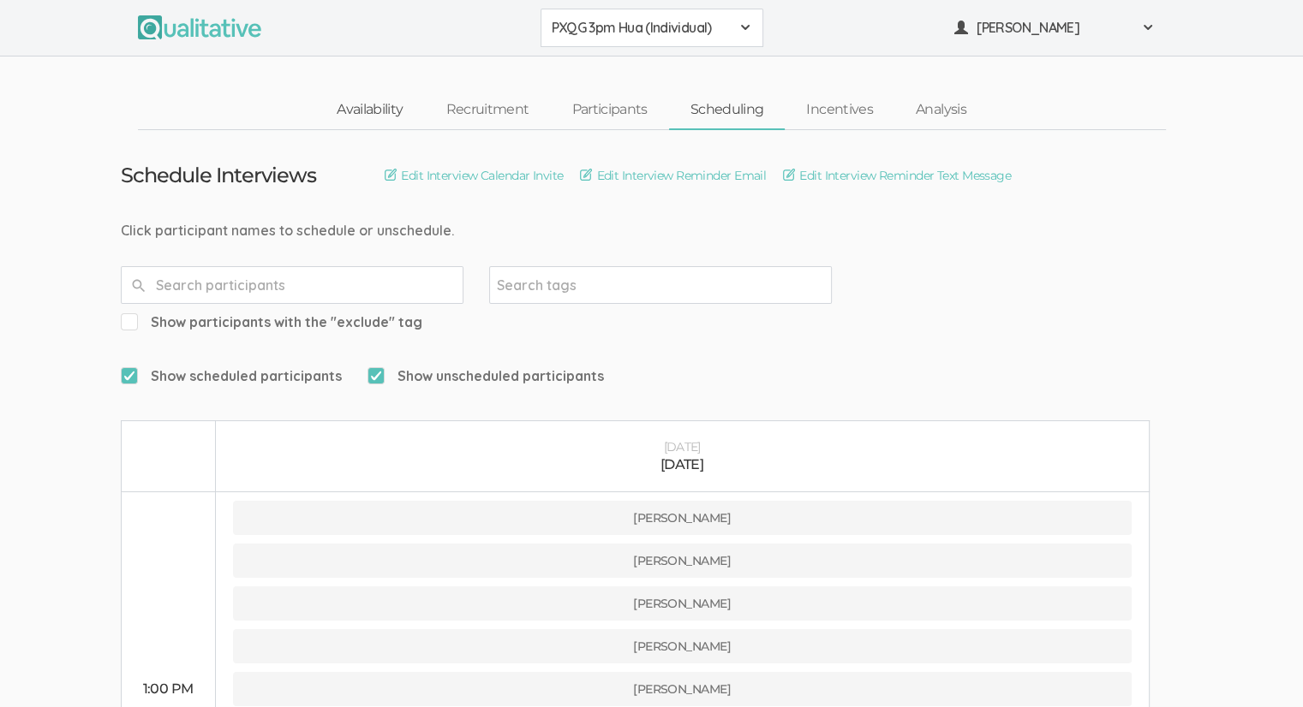
click at [362, 111] on link "Availability" at bounding box center [369, 110] width 109 height 37
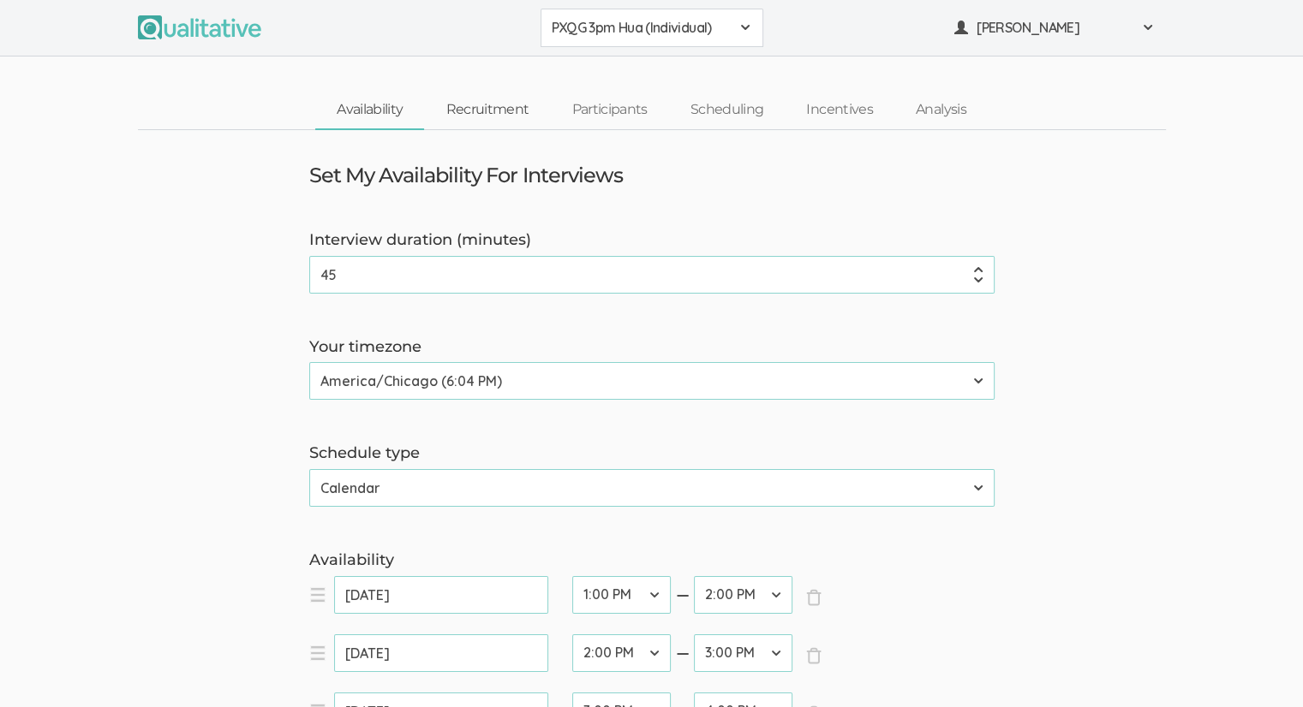
click at [484, 122] on link "Recruitment" at bounding box center [487, 110] width 126 height 37
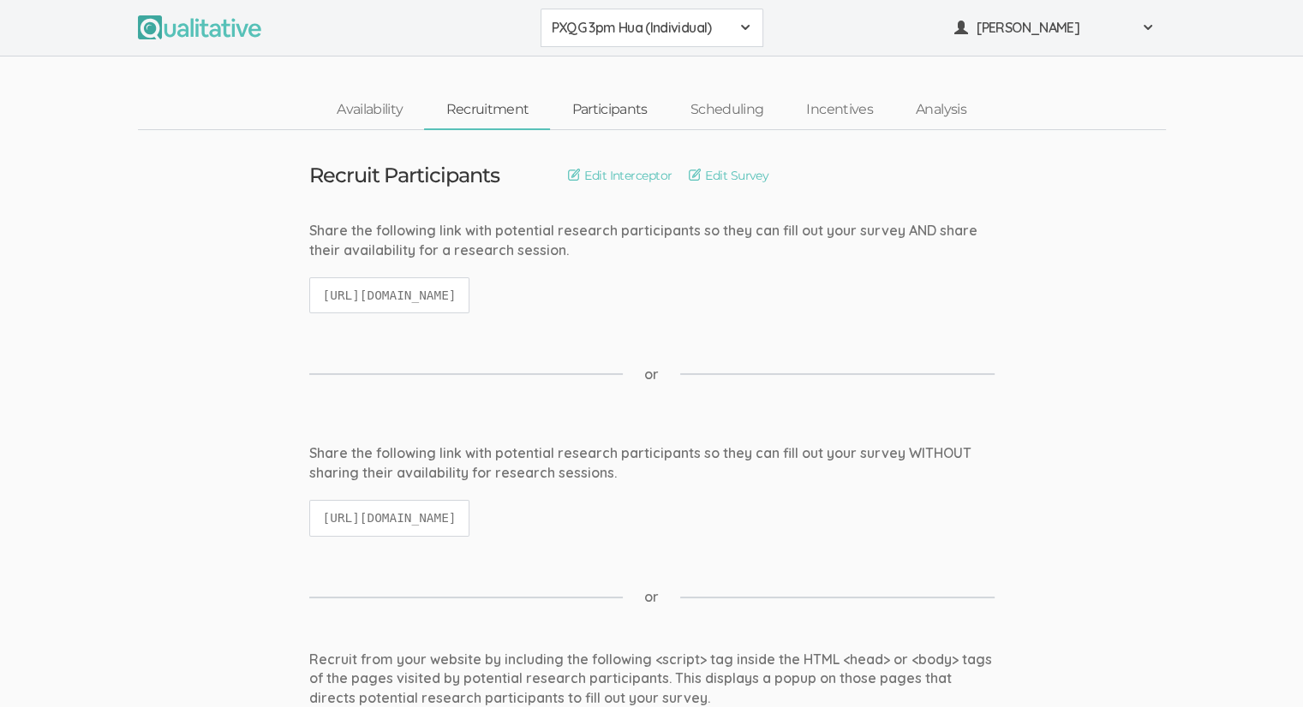
click at [636, 104] on link "Participants" at bounding box center [609, 110] width 118 height 37
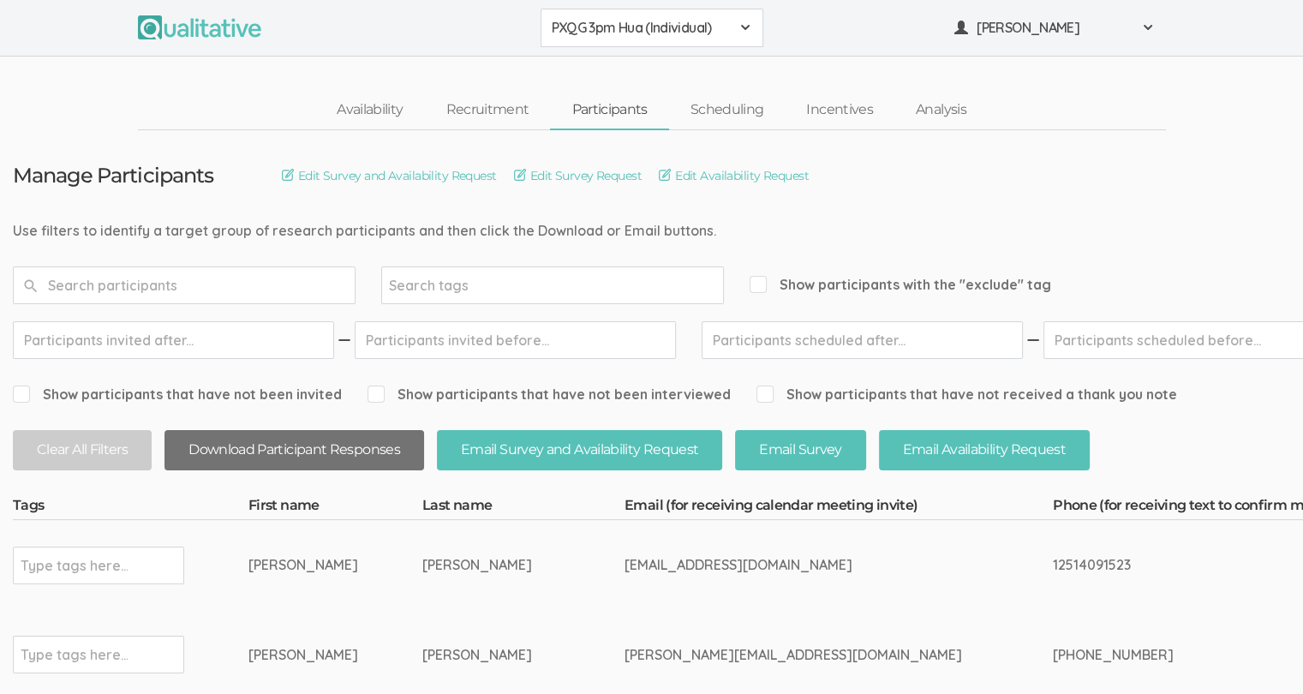
click at [248, 436] on button "Download Participant Responses" at bounding box center [293, 450] width 259 height 40
